Goal: Task Accomplishment & Management: Use online tool/utility

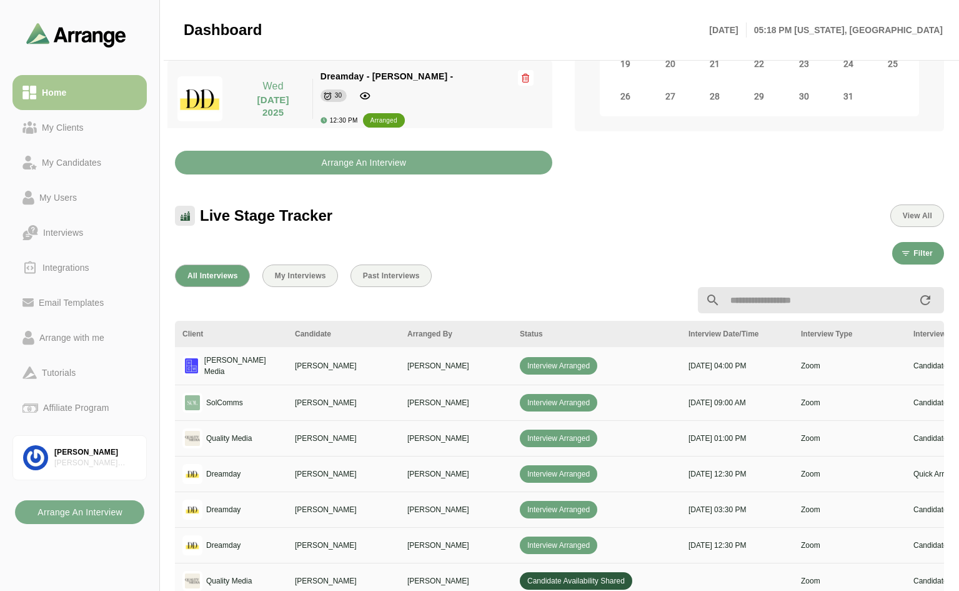
scroll to position [314, 0]
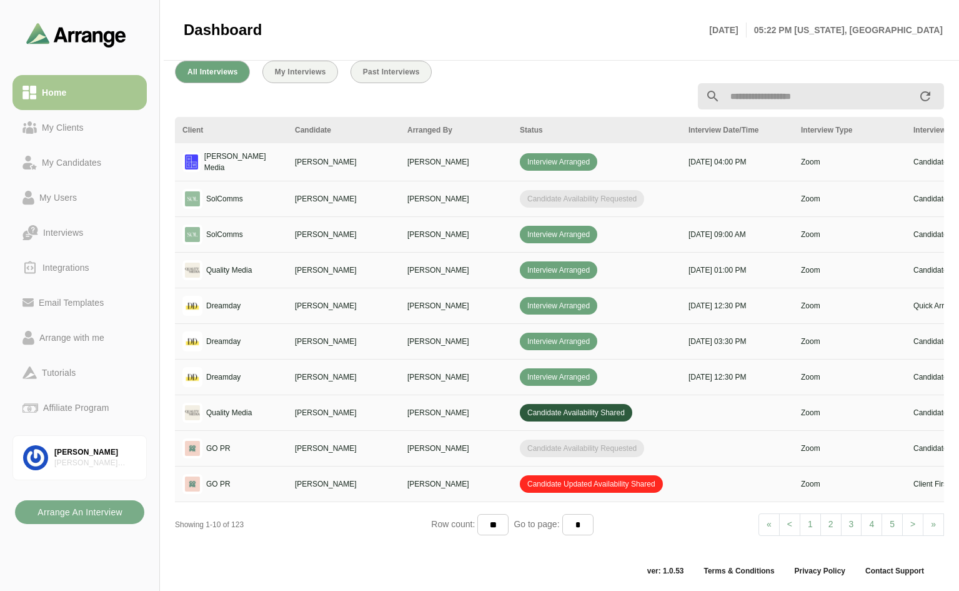
scroll to position [459, 0]
click at [529, 539] on div "Client Candidate Arranged By Status Interview Date/Time Interview Type Intervie…" at bounding box center [559, 330] width 769 height 427
drag, startPoint x: 533, startPoint y: 539, endPoint x: 721, endPoint y: 538, distance: 188.1
click at [721, 538] on div "Client Candidate Arranged By Status Interview Date/Time Interview Type Intervie…" at bounding box center [559, 330] width 769 height 427
click at [549, 570] on div at bounding box center [357, 568] width 390 height 30
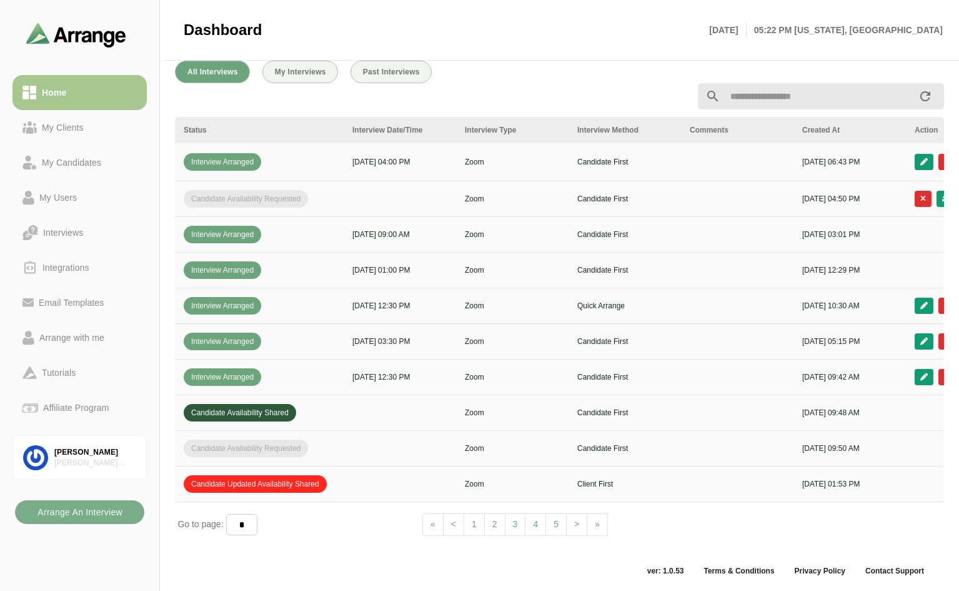
scroll to position [0, 452]
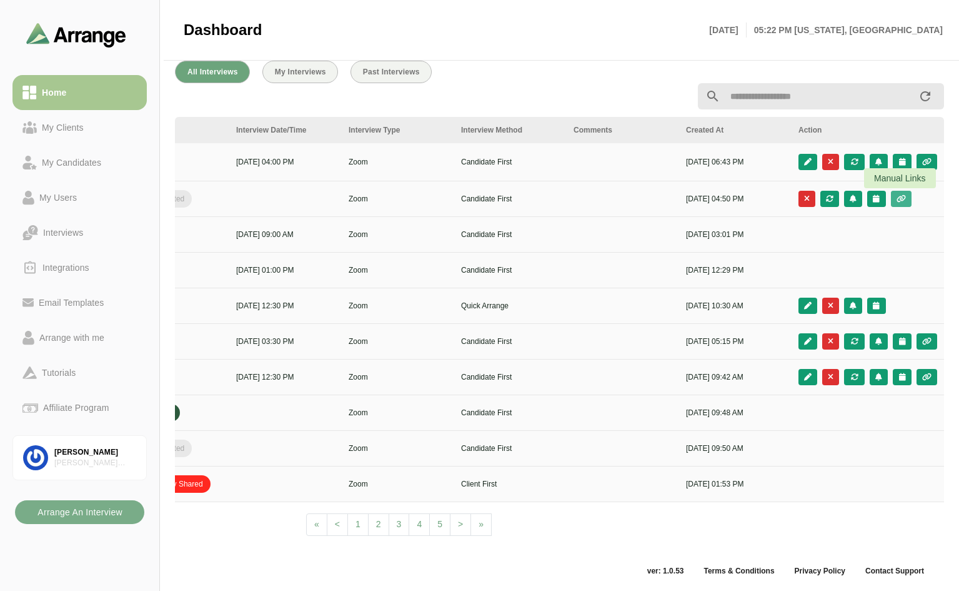
click at [902, 195] on icon "button" at bounding box center [901, 198] width 11 height 7
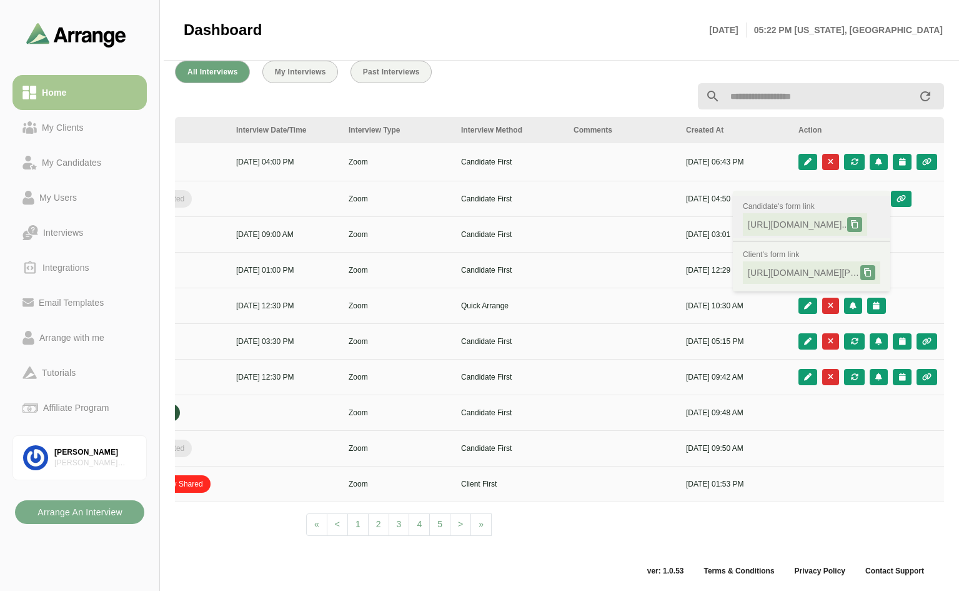
click at [859, 220] on icon at bounding box center [855, 224] width 9 height 9
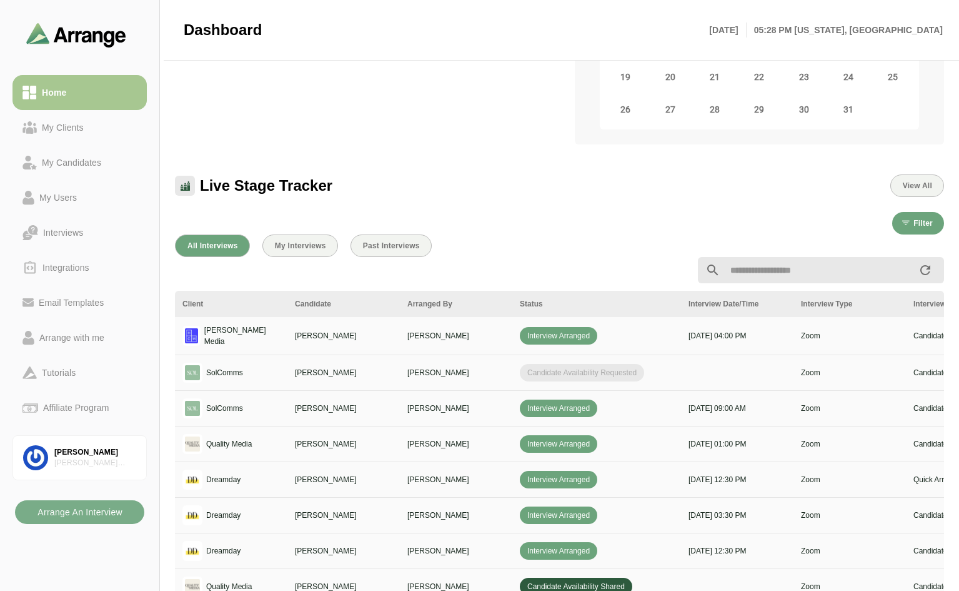
scroll to position [250, 0]
